Goal: Information Seeking & Learning: Learn about a topic

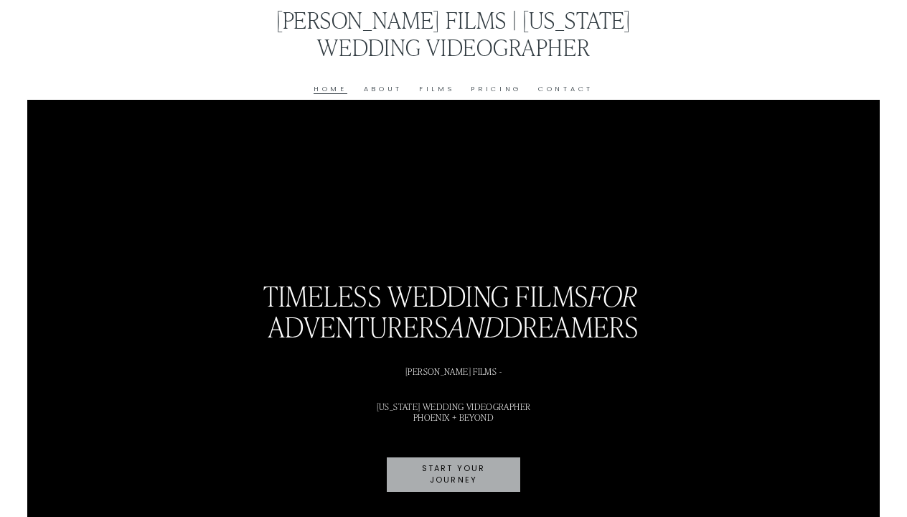
click at [390, 90] on link "About" at bounding box center [383, 89] width 39 height 12
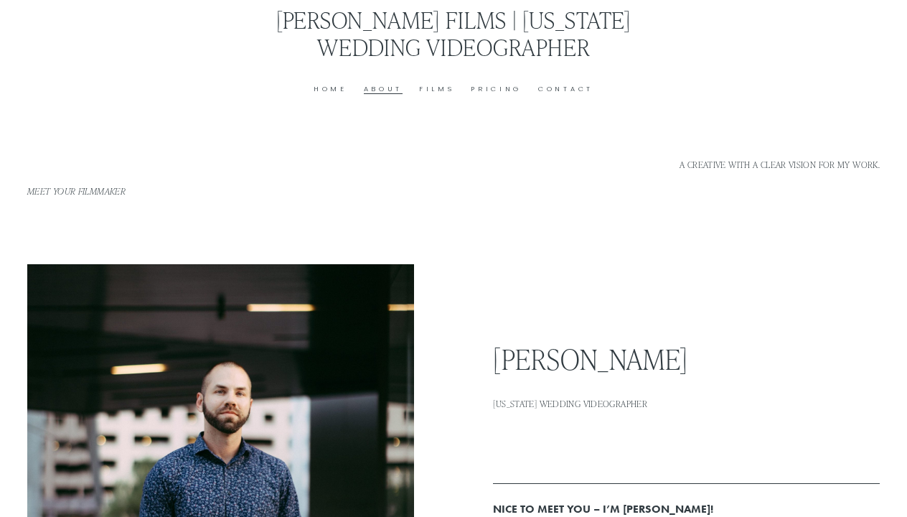
click at [434, 93] on link "Films" at bounding box center [437, 89] width 36 height 12
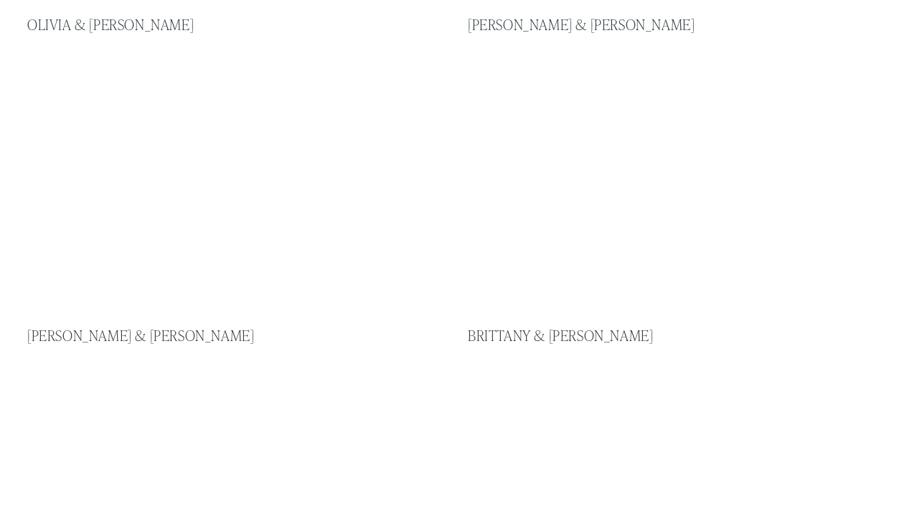
scroll to position [610, 0]
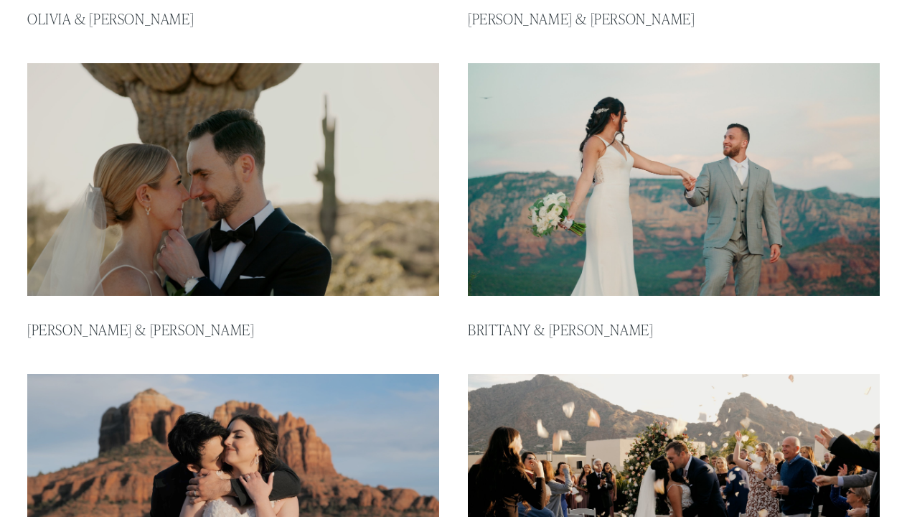
click at [316, 168] on img at bounding box center [233, 179] width 416 height 235
type input "*****"
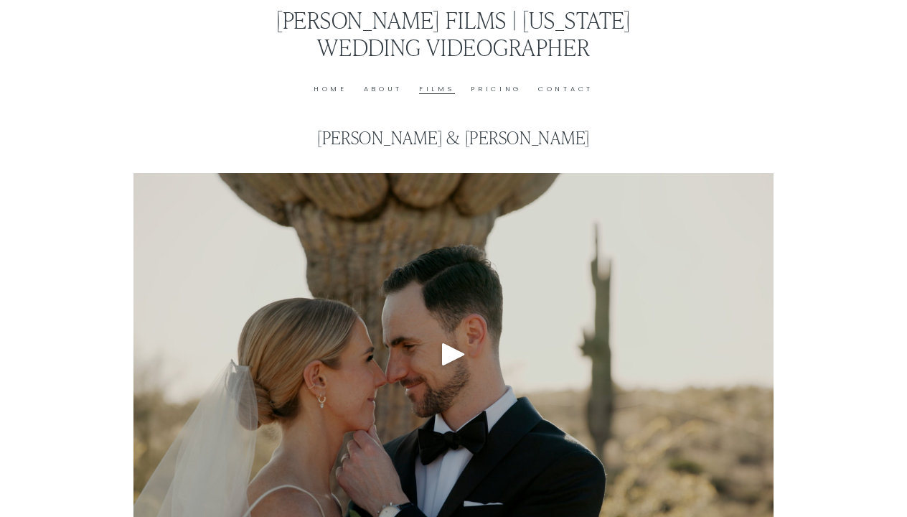
click at [449, 348] on div "Play" at bounding box center [453, 354] width 34 height 34
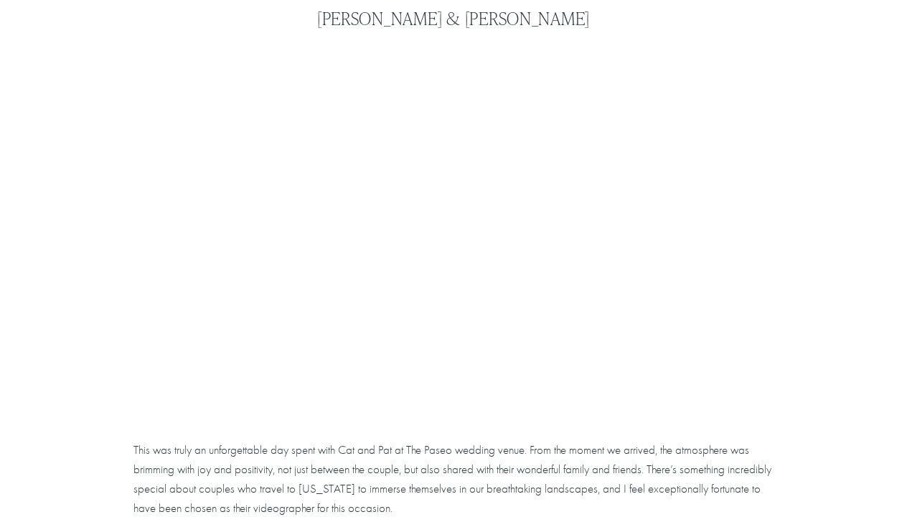
scroll to position [119, 0]
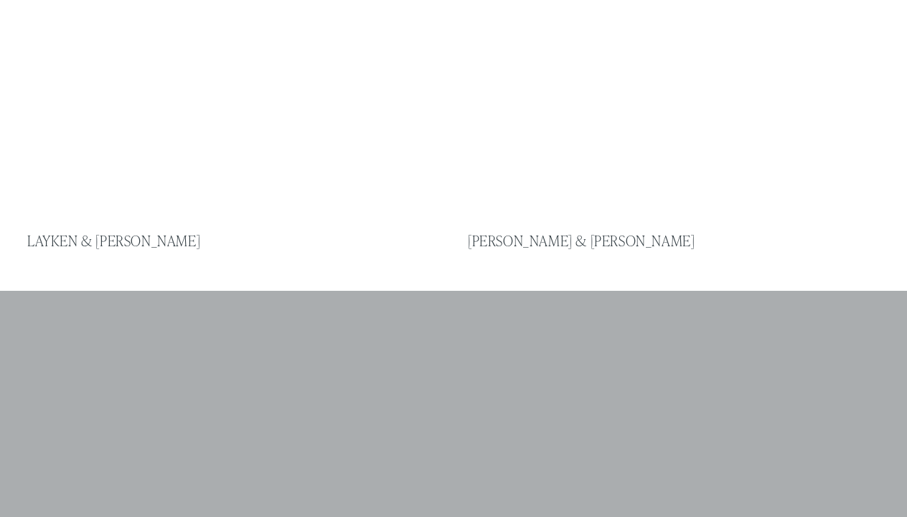
scroll to position [1323, 0]
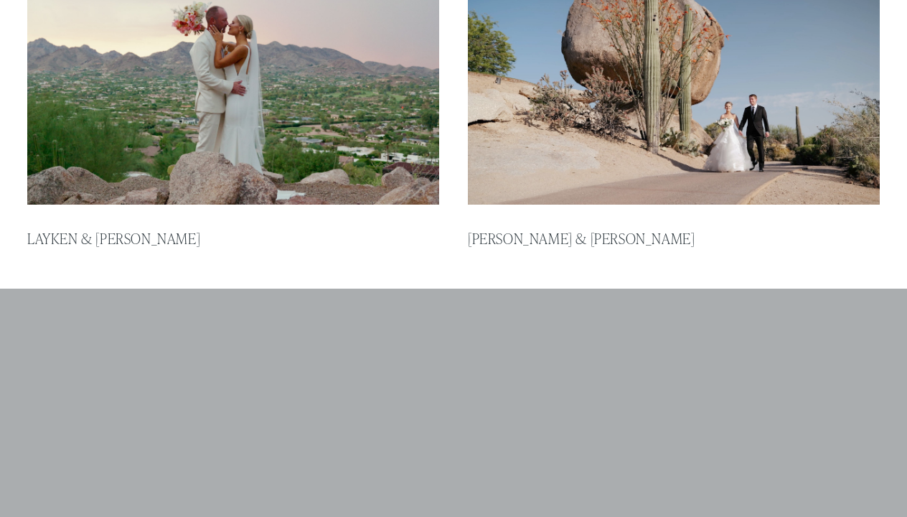
click at [512, 118] on img at bounding box center [674, 88] width 416 height 235
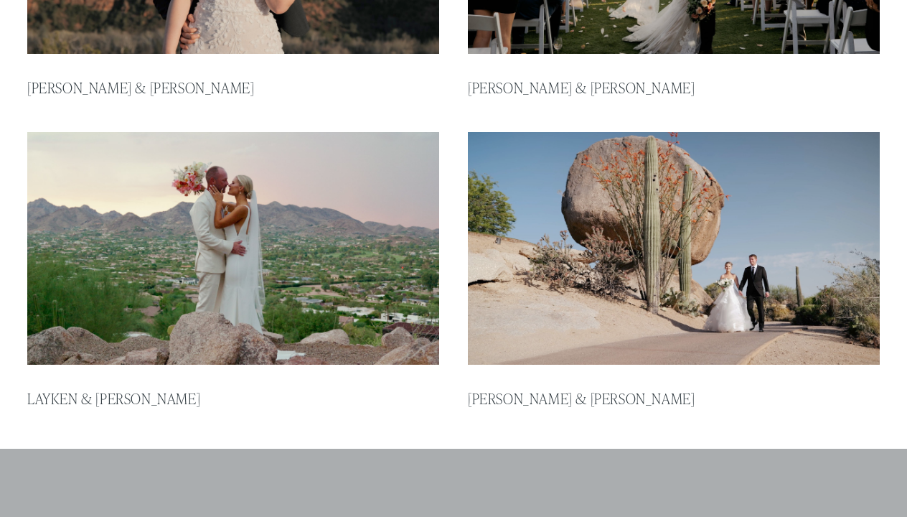
scroll to position [1151, 0]
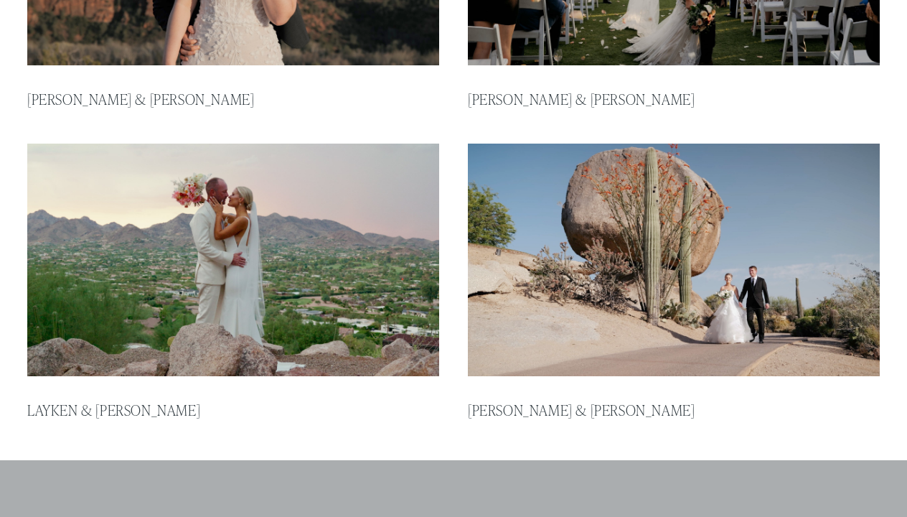
click at [340, 278] on img at bounding box center [233, 259] width 416 height 235
type input "***"
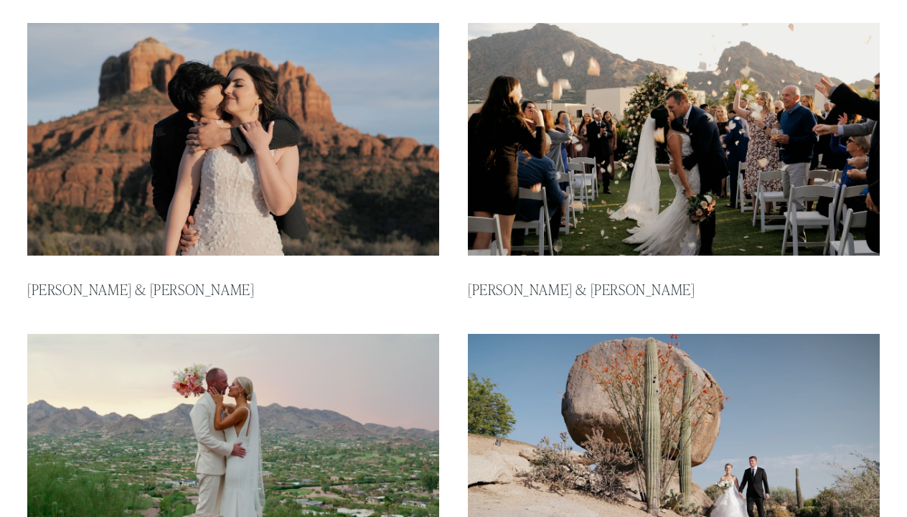
scroll to position [954, 0]
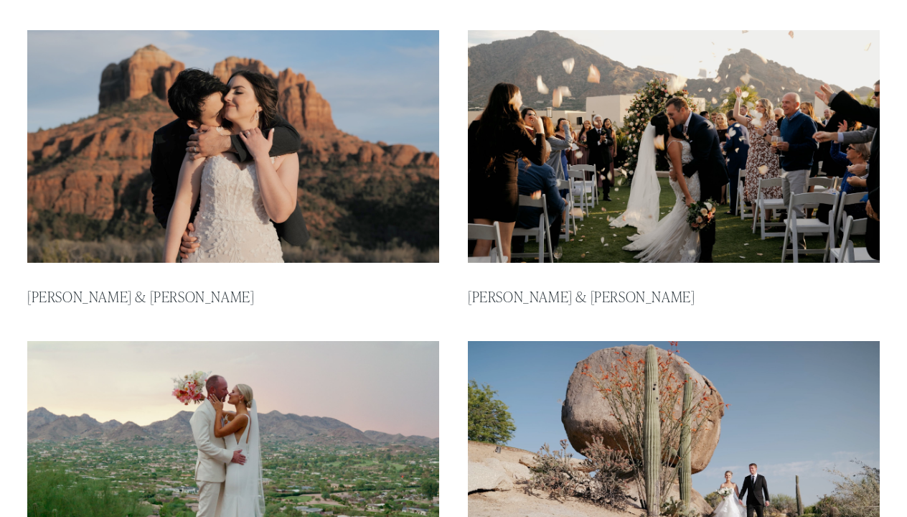
click at [627, 224] on img at bounding box center [674, 146] width 416 height 235
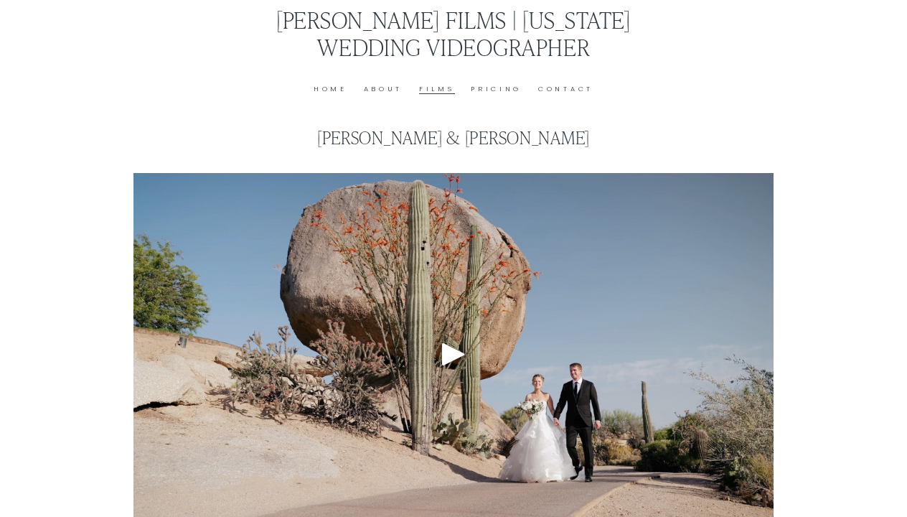
click at [450, 361] on div "Play" at bounding box center [453, 354] width 34 height 34
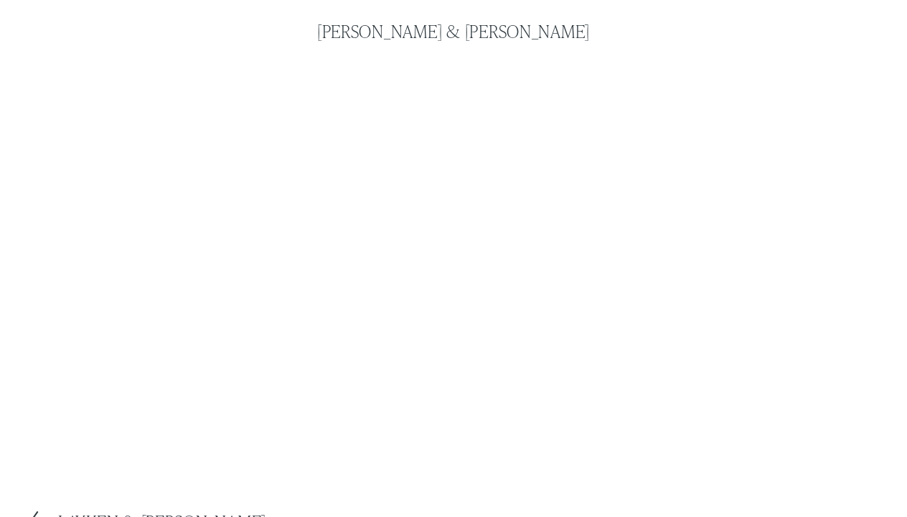
scroll to position [103, 0]
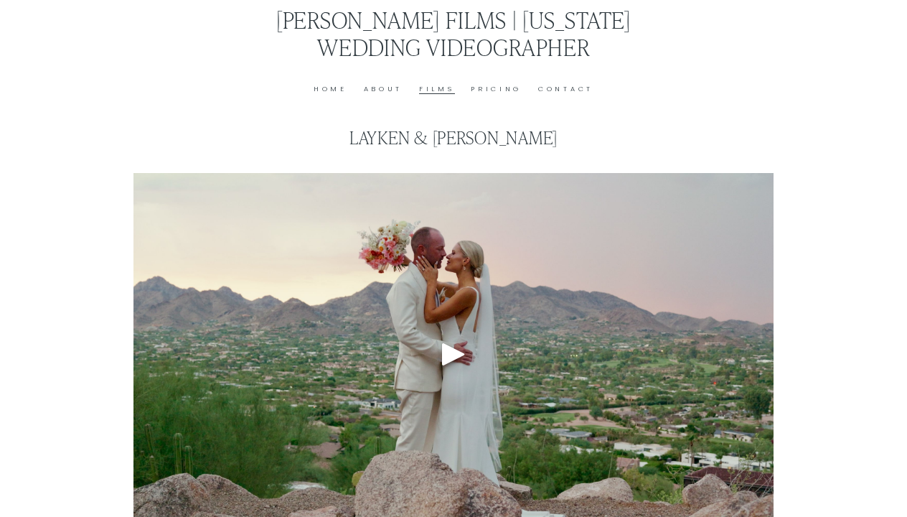
click at [461, 314] on div at bounding box center [452, 353] width 639 height 361
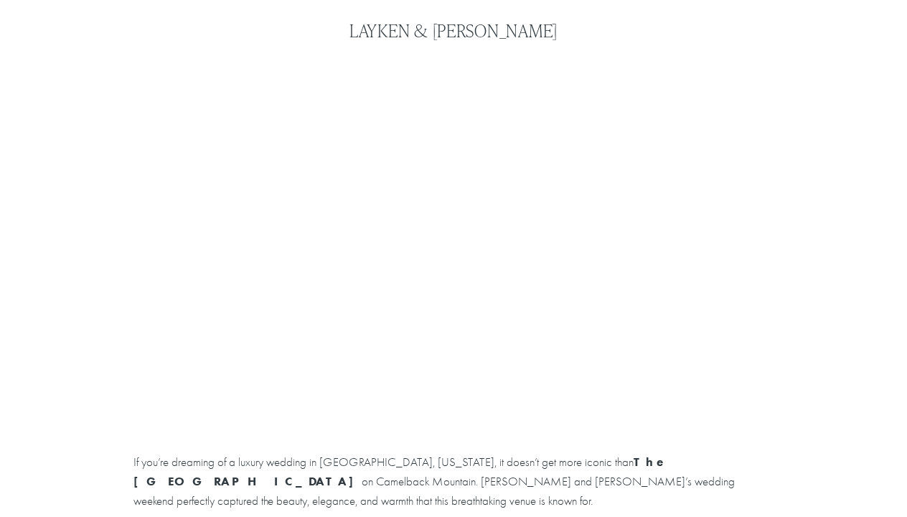
scroll to position [113, 0]
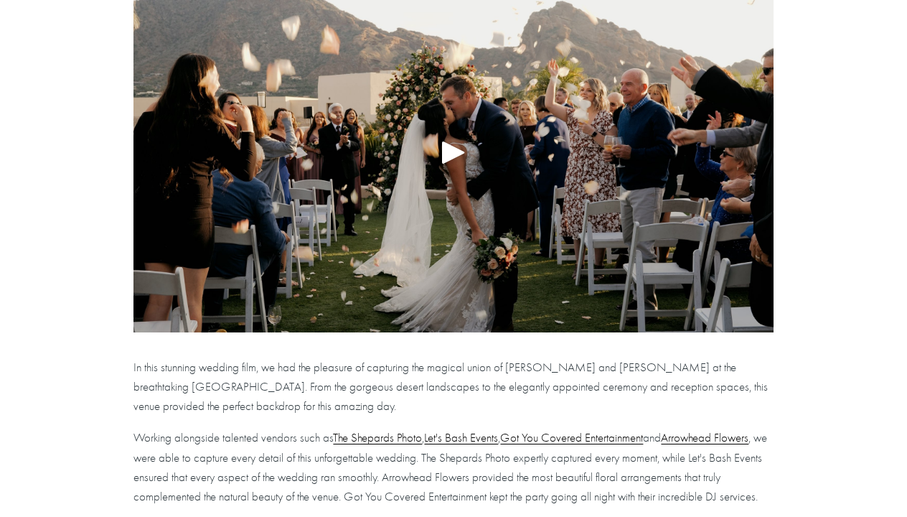
scroll to position [261, 0]
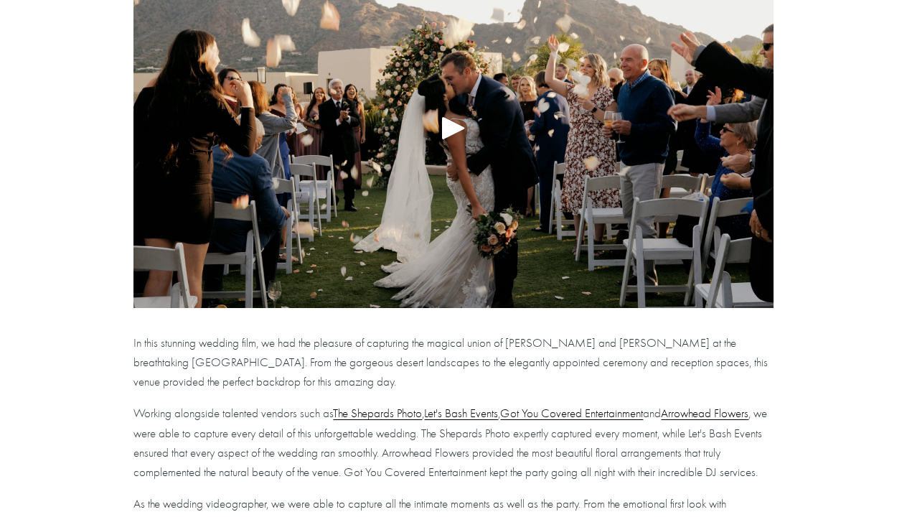
click at [487, 249] on div at bounding box center [452, 127] width 639 height 361
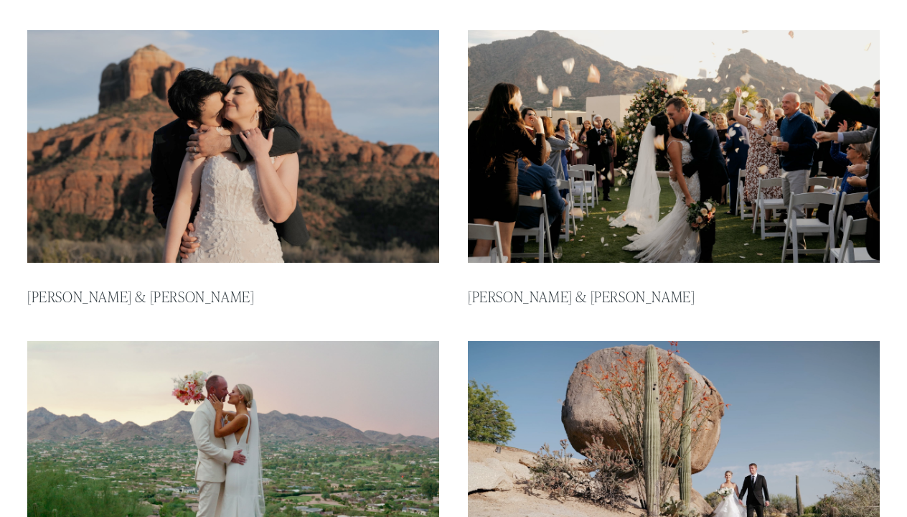
click at [304, 217] on img at bounding box center [233, 146] width 416 height 235
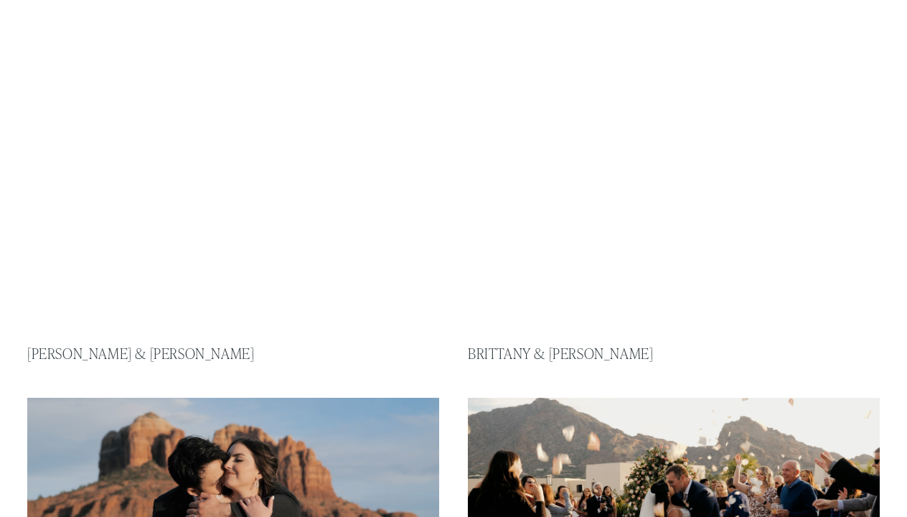
scroll to position [587, 0]
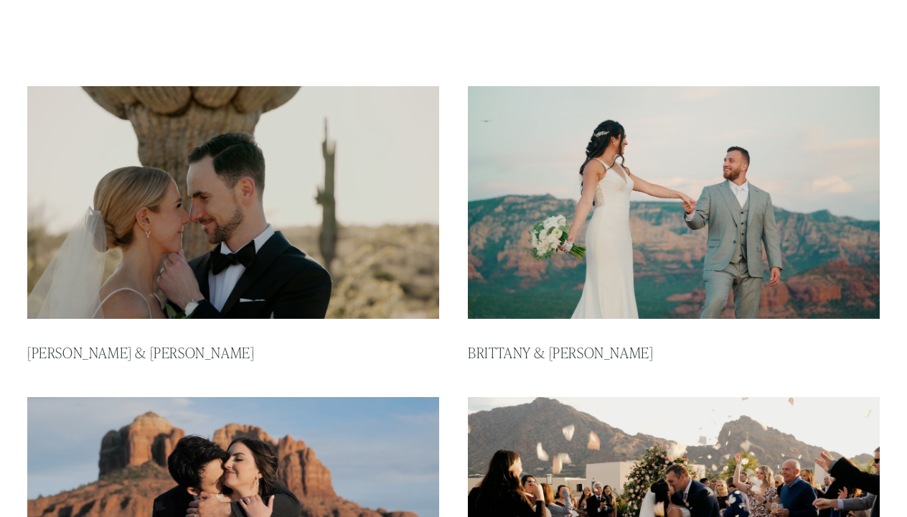
click at [637, 268] on img at bounding box center [674, 202] width 416 height 235
click at [280, 223] on img at bounding box center [233, 202] width 416 height 235
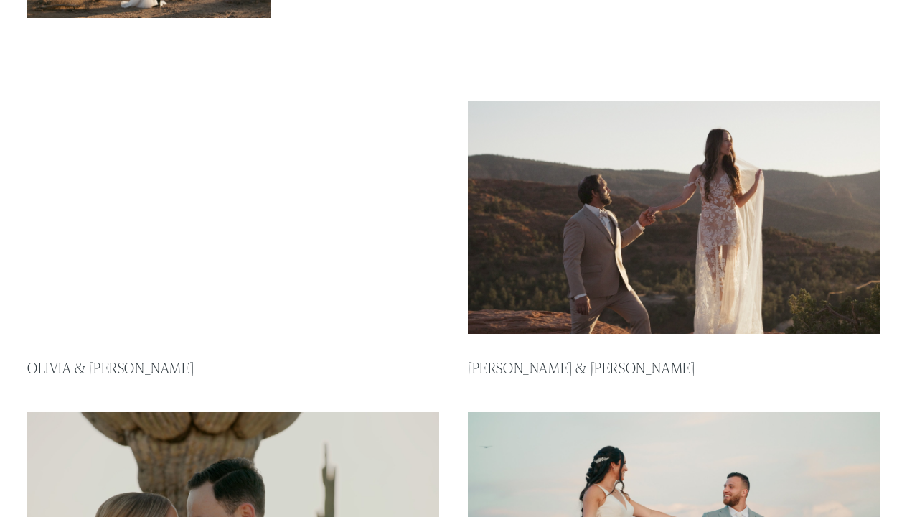
scroll to position [257, 0]
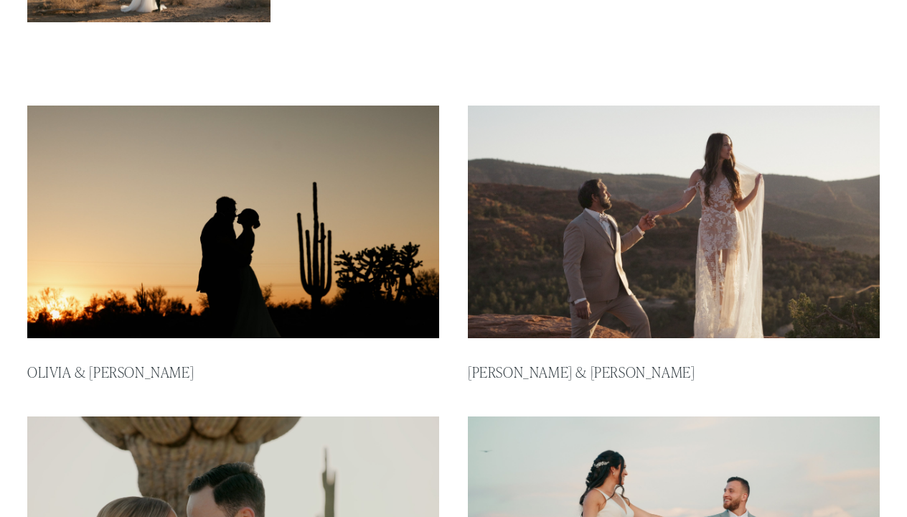
click at [252, 286] on img at bounding box center [233, 221] width 416 height 235
click at [640, 228] on img at bounding box center [674, 221] width 416 height 235
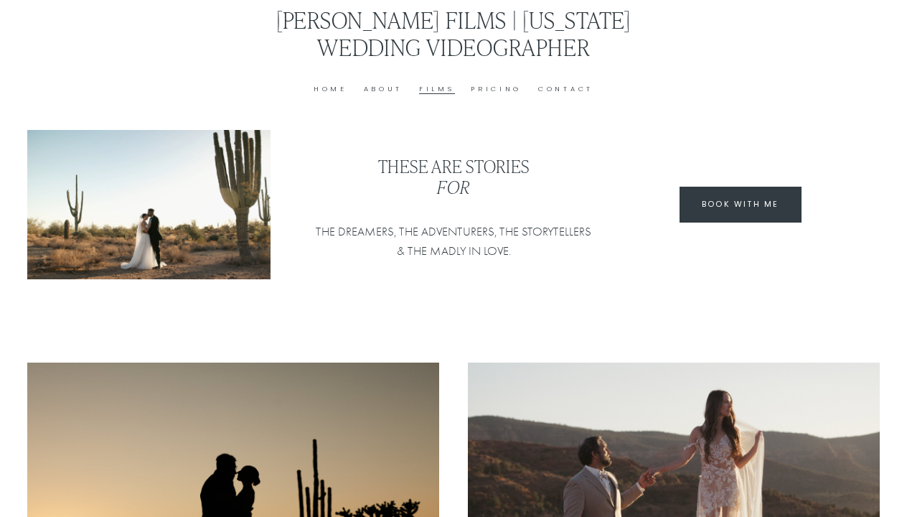
scroll to position [0, 0]
type input "*****"
click at [478, 86] on link "Pricing" at bounding box center [496, 89] width 51 height 12
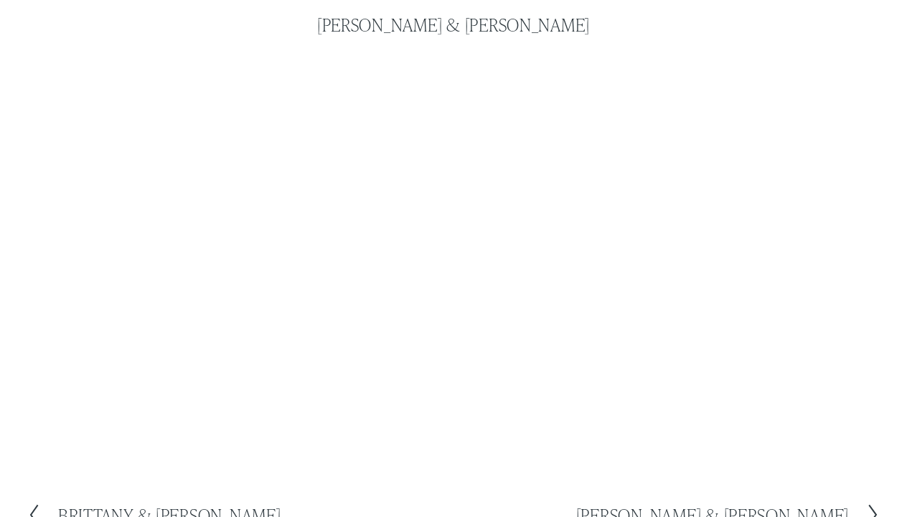
scroll to position [110, 0]
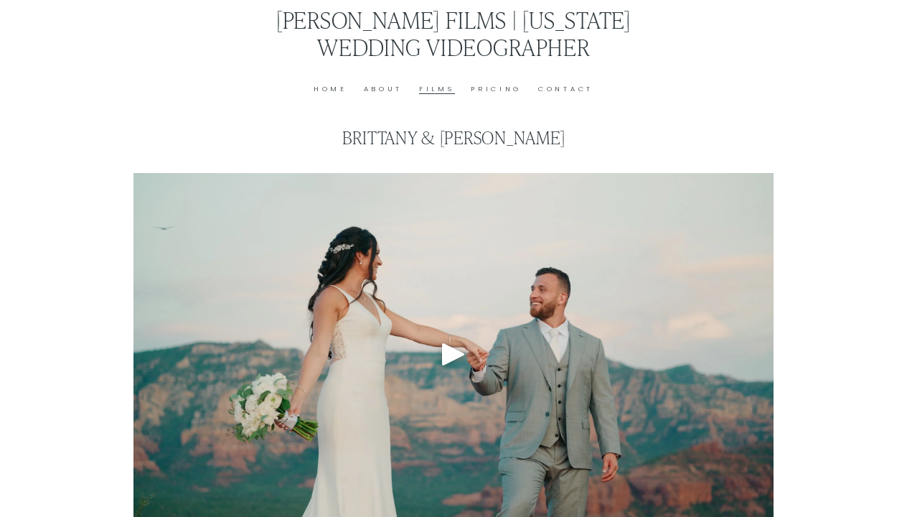
click at [482, 322] on div at bounding box center [452, 353] width 639 height 361
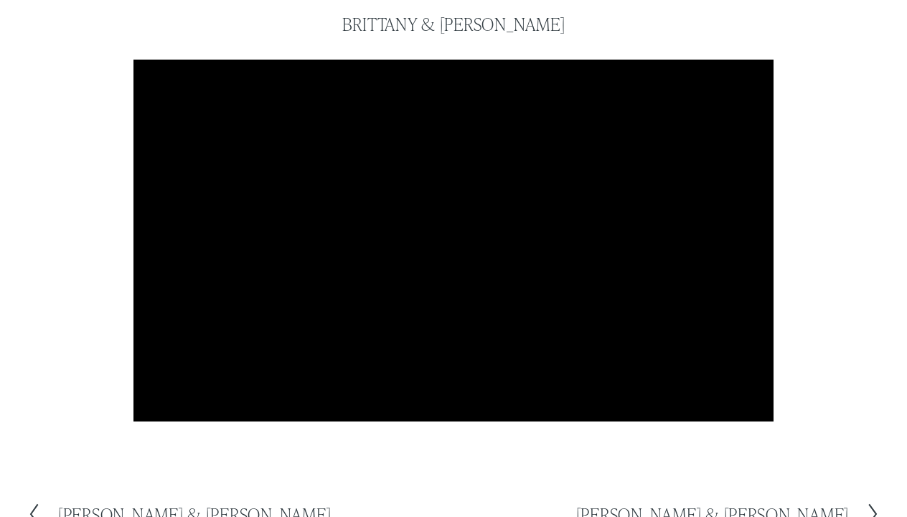
scroll to position [116, 0]
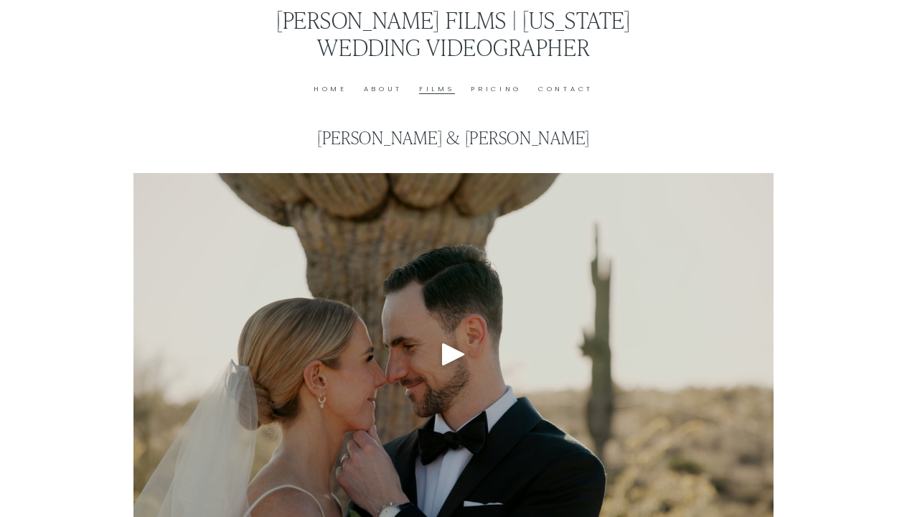
click at [309, 326] on div at bounding box center [452, 353] width 639 height 361
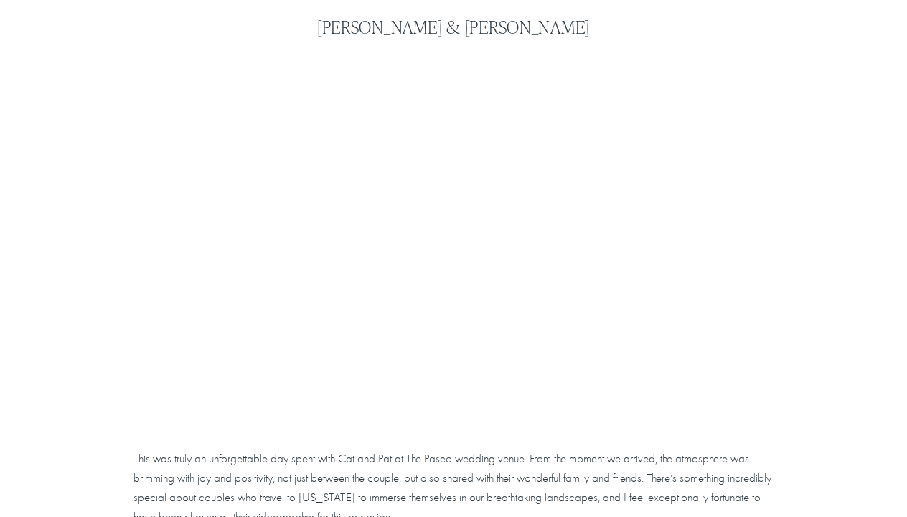
scroll to position [111, 0]
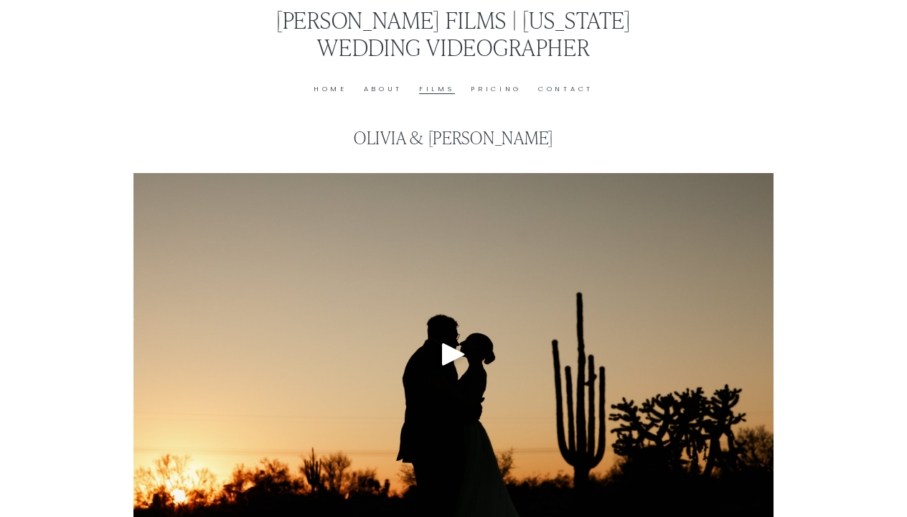
click at [449, 319] on div at bounding box center [452, 353] width 639 height 361
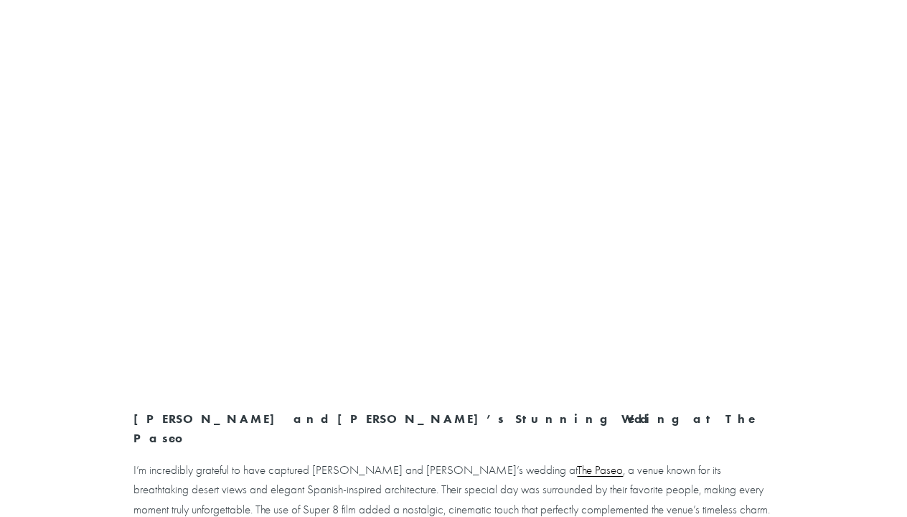
scroll to position [146, 0]
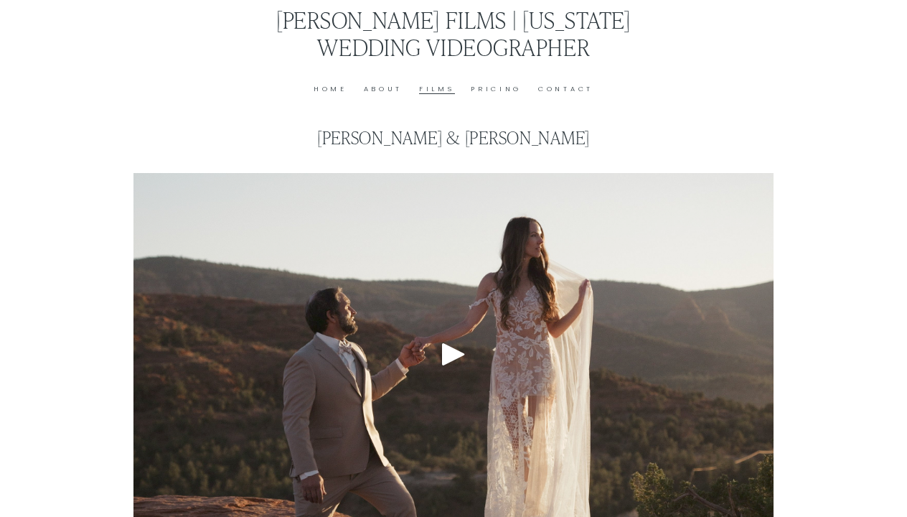
click at [428, 274] on div at bounding box center [452, 353] width 639 height 361
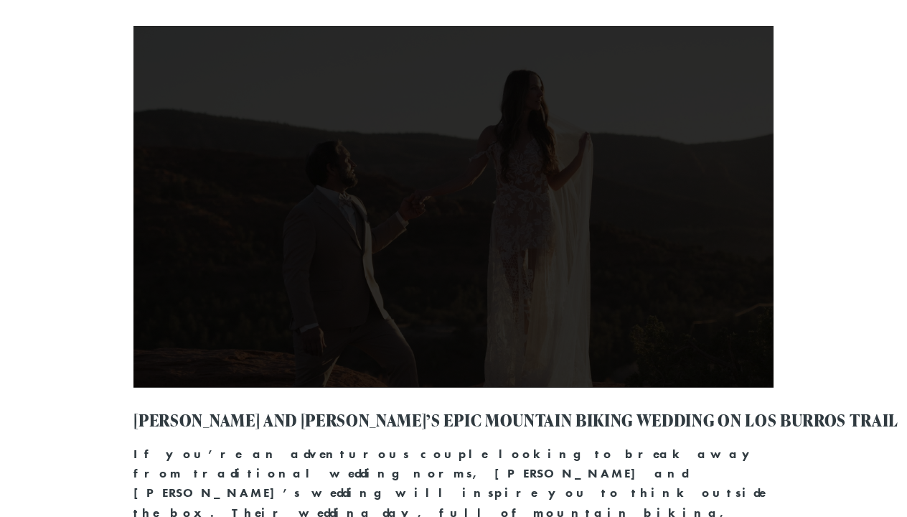
scroll to position [153, 0]
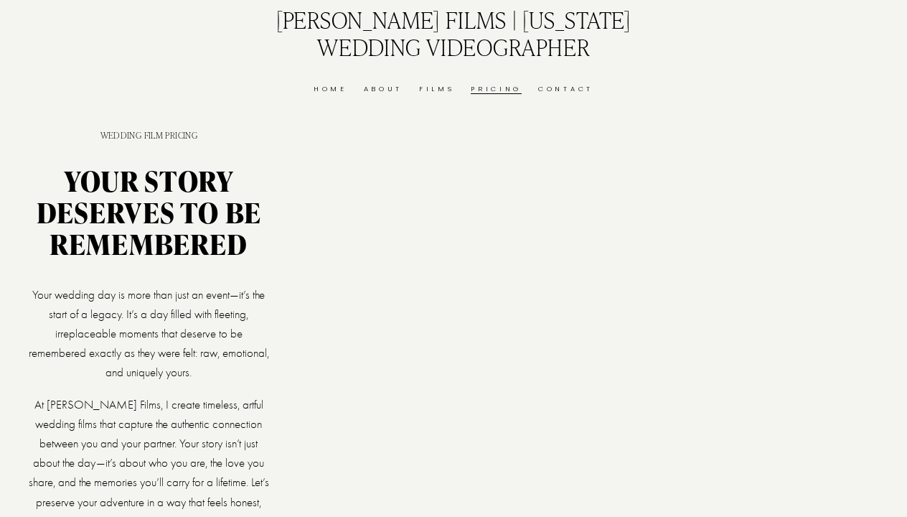
click at [333, 88] on link "Home" at bounding box center [331, 89] width 34 height 12
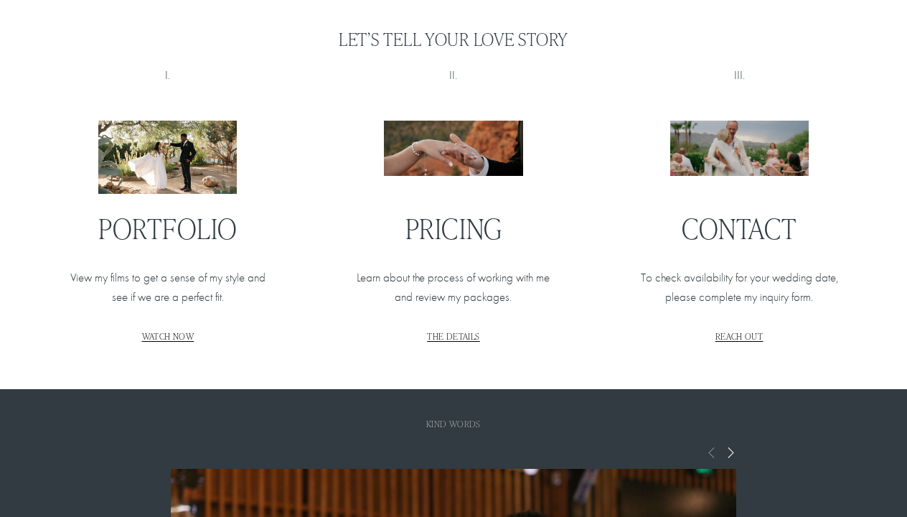
scroll to position [1585, 0]
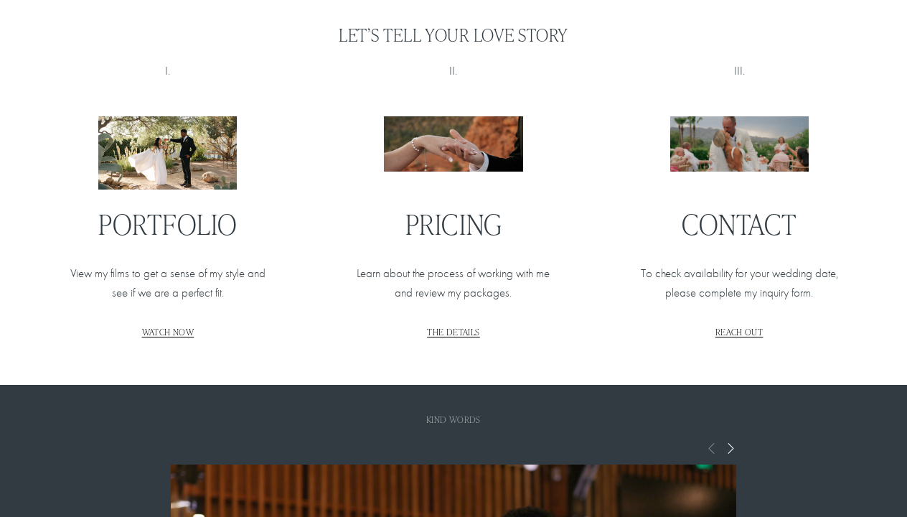
click at [169, 329] on span "WATCH NOW" at bounding box center [168, 331] width 52 height 11
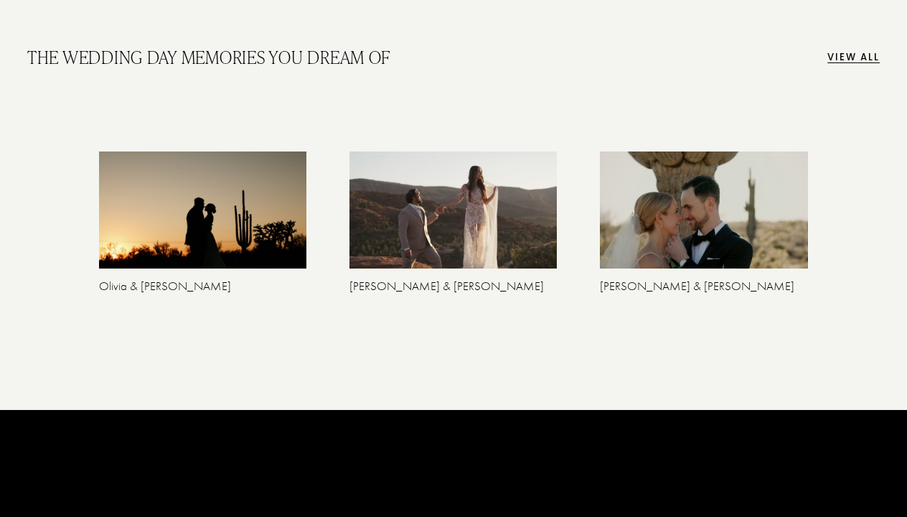
scroll to position [2559, 0]
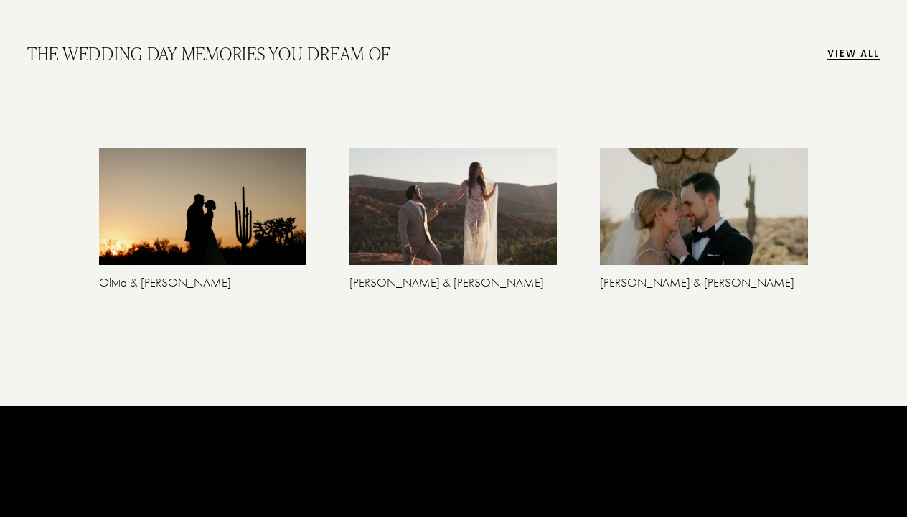
click at [845, 49] on h3 "THE WEDDING DAY MEMORIES YOU DREAM OF" at bounding box center [453, 53] width 853 height 21
click at [858, 50] on h3 "THE WEDDING DAY MEMORIES YOU DREAM OF" at bounding box center [453, 53] width 853 height 21
click at [857, 50] on h3 "THE WEDDING DAY MEMORIES YOU DREAM OF" at bounding box center [453, 53] width 853 height 21
click at [850, 46] on h3 "THE WEDDING DAY MEMORIES YOU DREAM OF" at bounding box center [453, 53] width 853 height 21
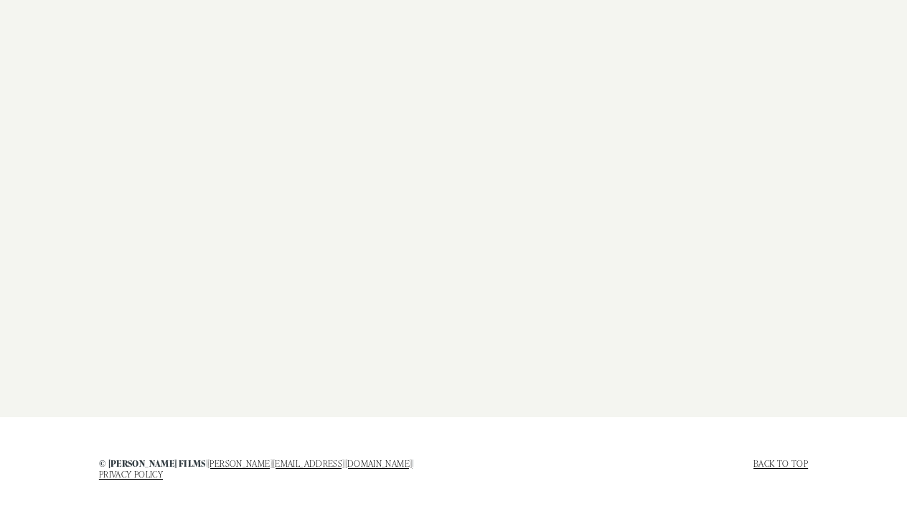
scroll to position [4711, 0]
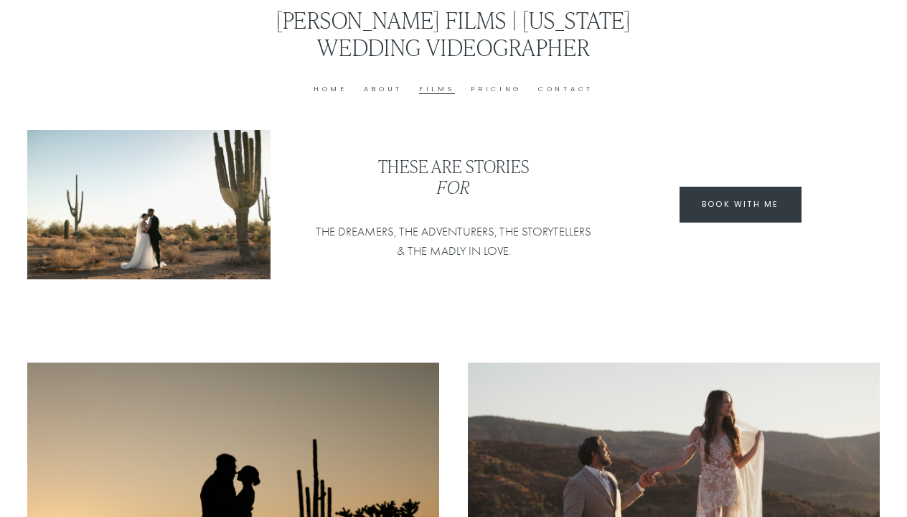
type input "*****"
